Goal: Task Accomplishment & Management: Manage account settings

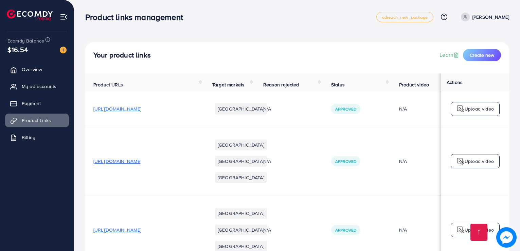
scroll to position [749, 0]
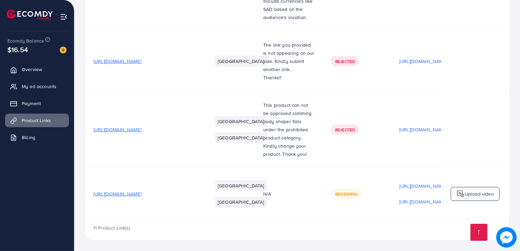
scroll to position [749, 0]
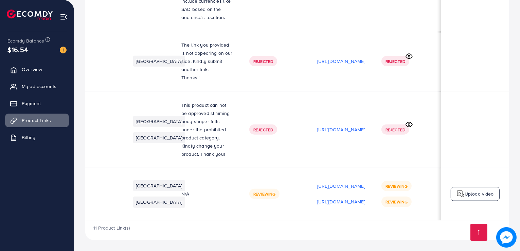
click at [392, 183] on span "Reviewing" at bounding box center [397, 186] width 22 height 6
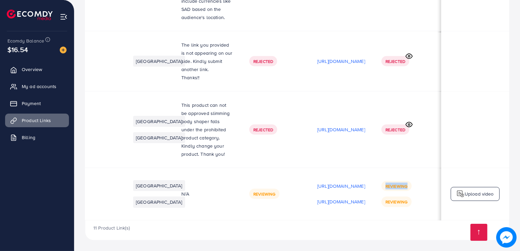
click at [386, 168] on td "Reviewing Reviewing" at bounding box center [408, 194] width 68 height 52
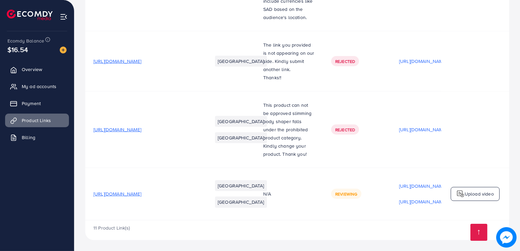
scroll to position [749, 0]
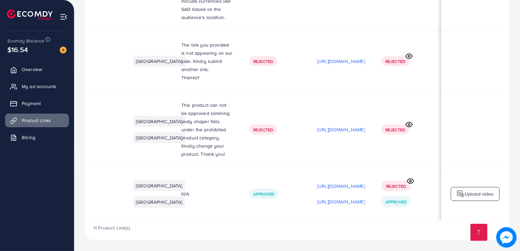
scroll to position [0, 116]
click at [325, 182] on p "[URL][DOMAIN_NAME]" at bounding box center [342, 186] width 48 height 8
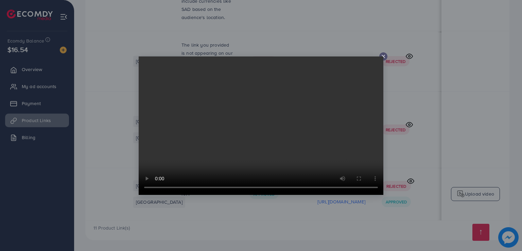
click at [382, 55] on icon at bounding box center [383, 56] width 5 height 5
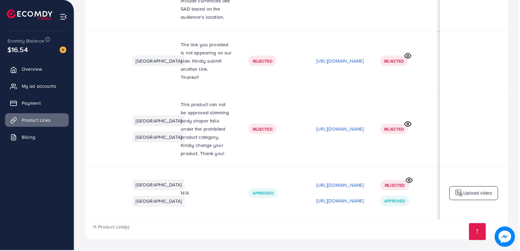
scroll to position [0, 114]
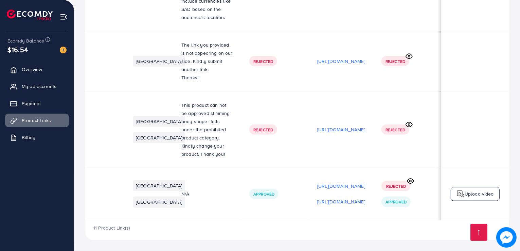
click at [412, 177] on icon at bounding box center [410, 180] width 7 height 7
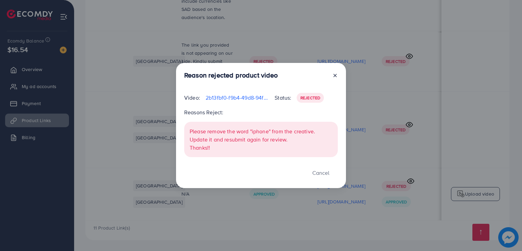
click at [333, 74] on icon at bounding box center [334, 75] width 5 height 5
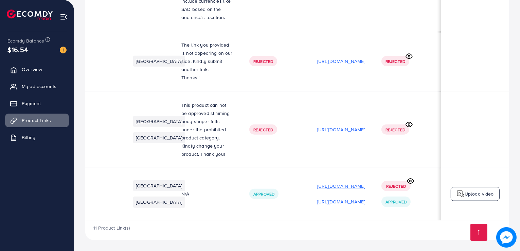
click at [349, 182] on p "[URL][DOMAIN_NAME]" at bounding box center [342, 186] width 48 height 8
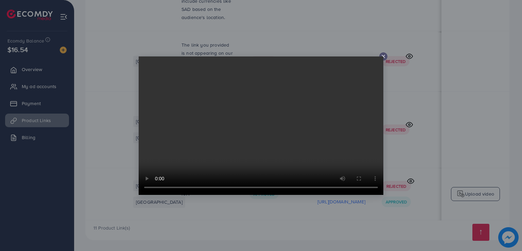
click at [347, 224] on div at bounding box center [261, 125] width 522 height 251
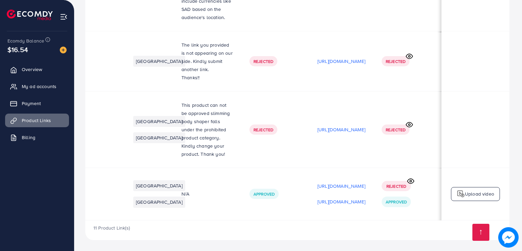
click at [347, 224] on div at bounding box center [261, 125] width 522 height 251
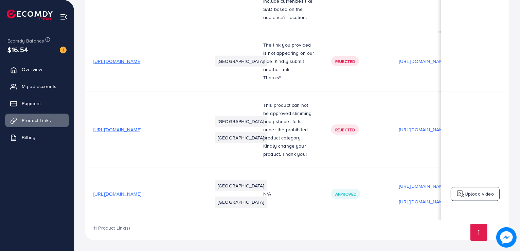
scroll to position [0, 116]
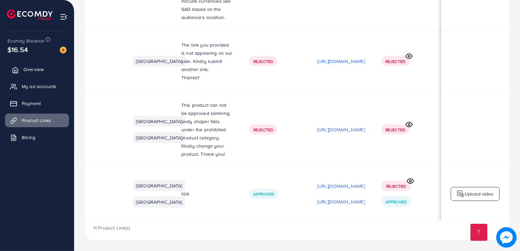
click at [60, 67] on link "Overview" at bounding box center [37, 70] width 64 height 14
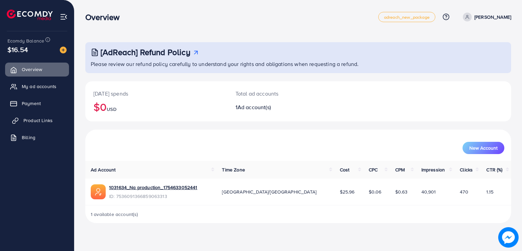
click at [52, 115] on link "Product Links" at bounding box center [37, 121] width 64 height 14
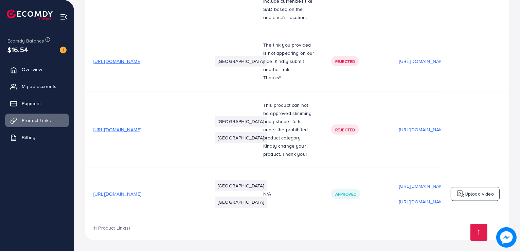
scroll to position [749, 0]
click at [409, 198] on p "[URL][DOMAIN_NAME]" at bounding box center [423, 202] width 48 height 8
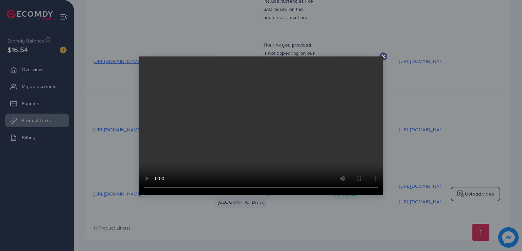
click at [386, 54] on icon at bounding box center [383, 56] width 5 height 5
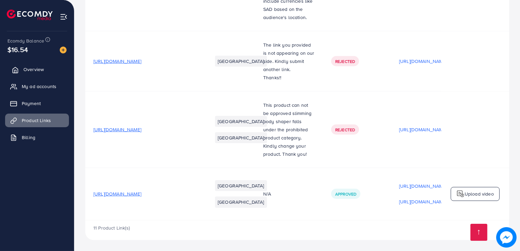
click at [34, 71] on span "Overview" at bounding box center [33, 69] width 20 height 7
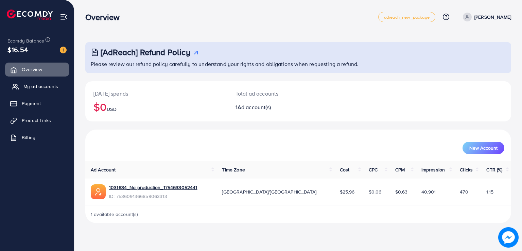
click at [43, 87] on span "My ad accounts" at bounding box center [40, 86] width 35 height 7
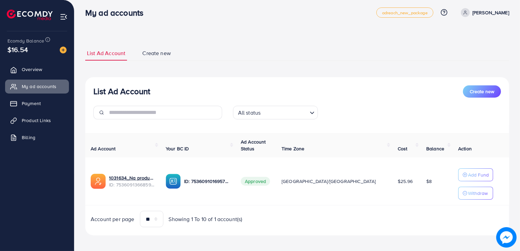
scroll to position [7, 0]
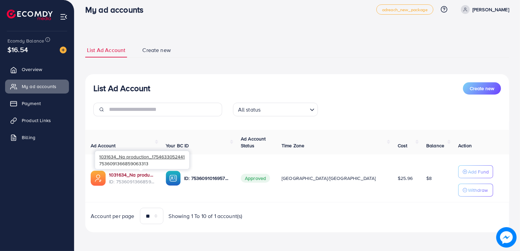
click at [146, 174] on link "1031634_Na production_1754633052441" at bounding box center [132, 174] width 46 height 7
click at [155, 47] on span "Create new" at bounding box center [156, 50] width 29 height 8
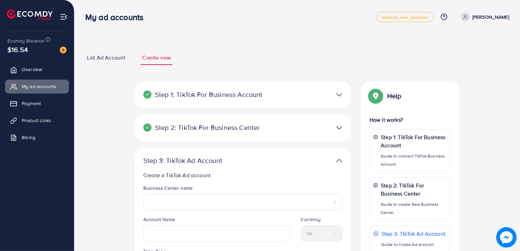
click at [113, 56] on span "List Ad Account" at bounding box center [106, 58] width 38 height 8
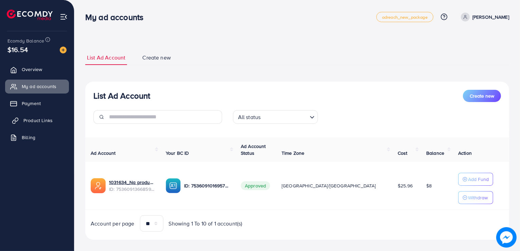
click at [52, 123] on span "Product Links" at bounding box center [37, 120] width 29 height 7
